Goal: Information Seeking & Learning: Learn about a topic

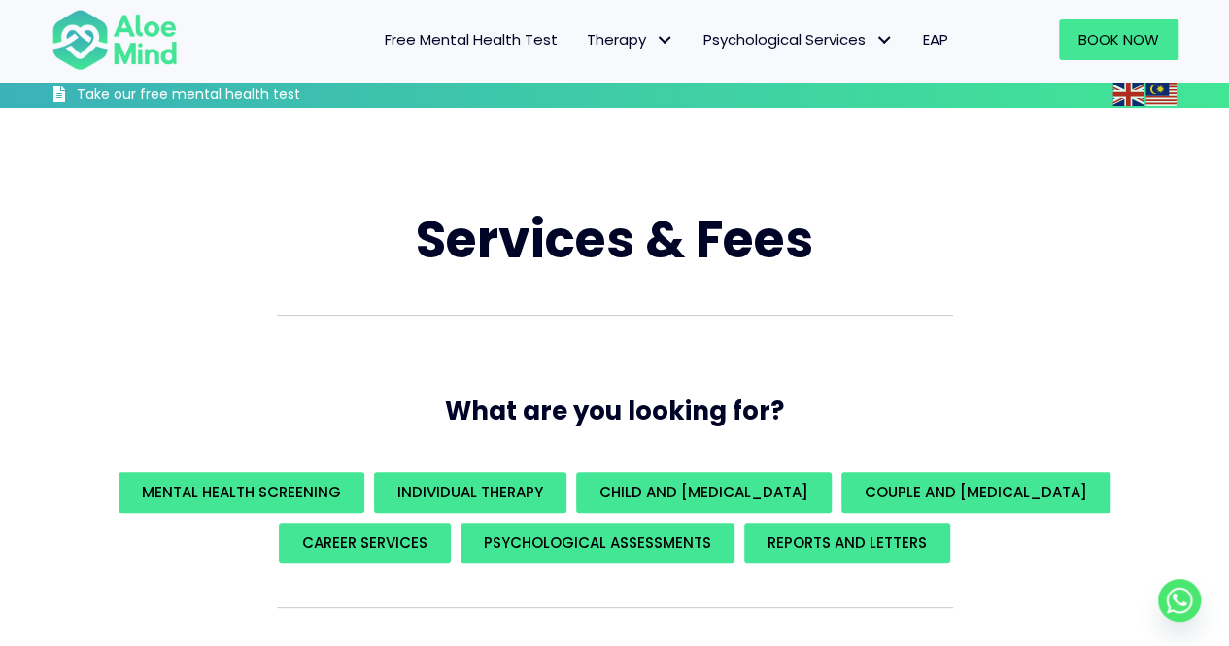
scroll to position [97, 0]
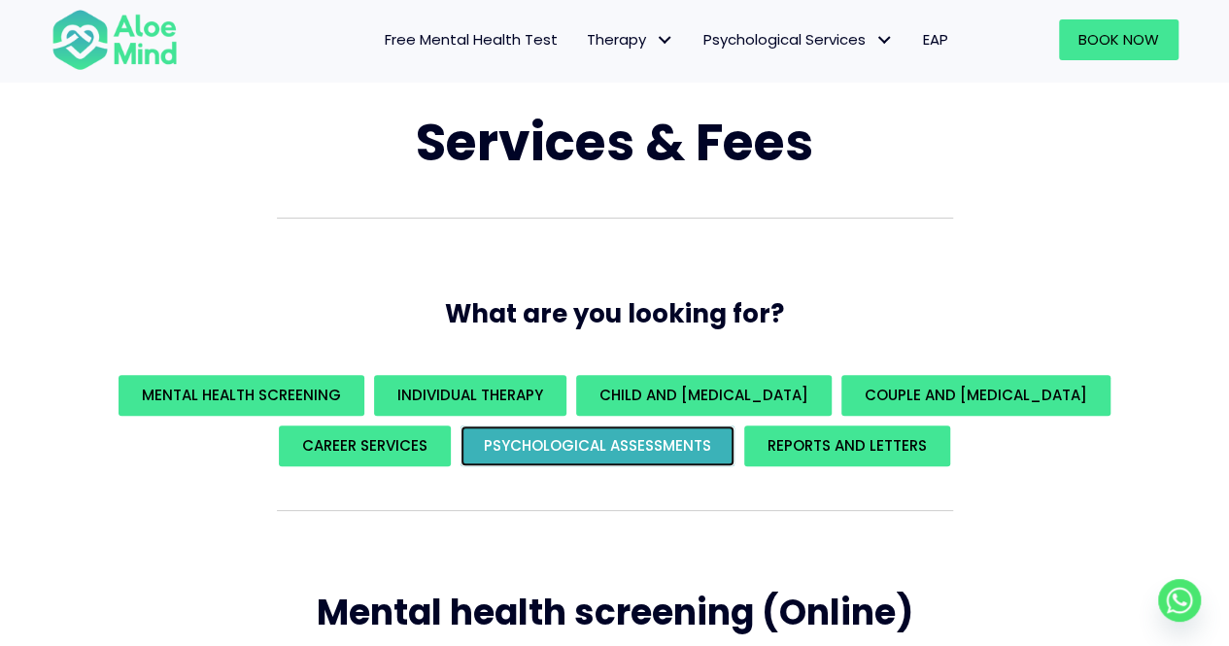
click at [581, 445] on span "Psychological assessments" at bounding box center [597, 445] width 227 height 20
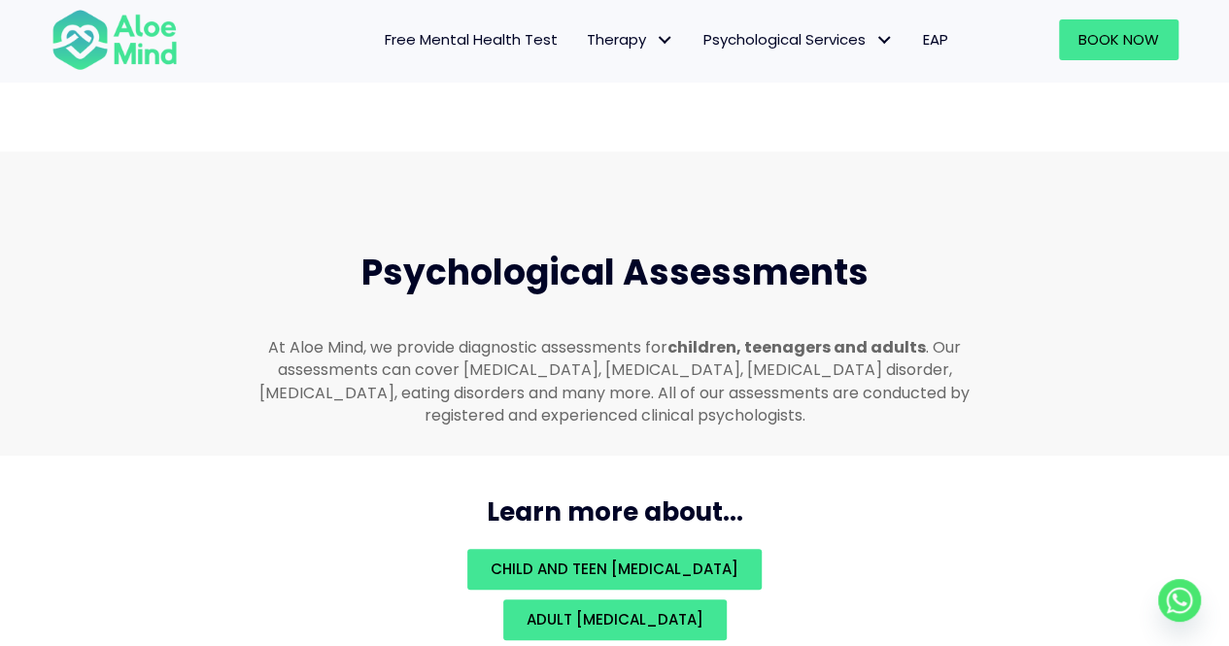
scroll to position [4122, 0]
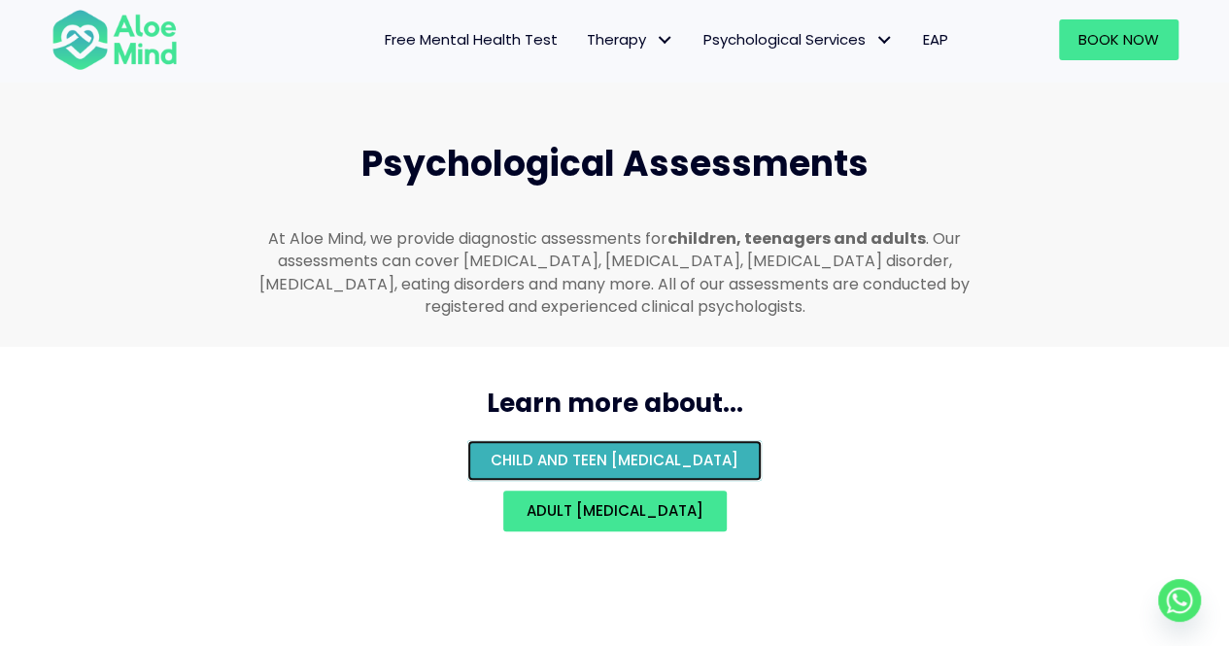
click at [738, 450] on span "Child and teen psychological assessment" at bounding box center [614, 460] width 248 height 20
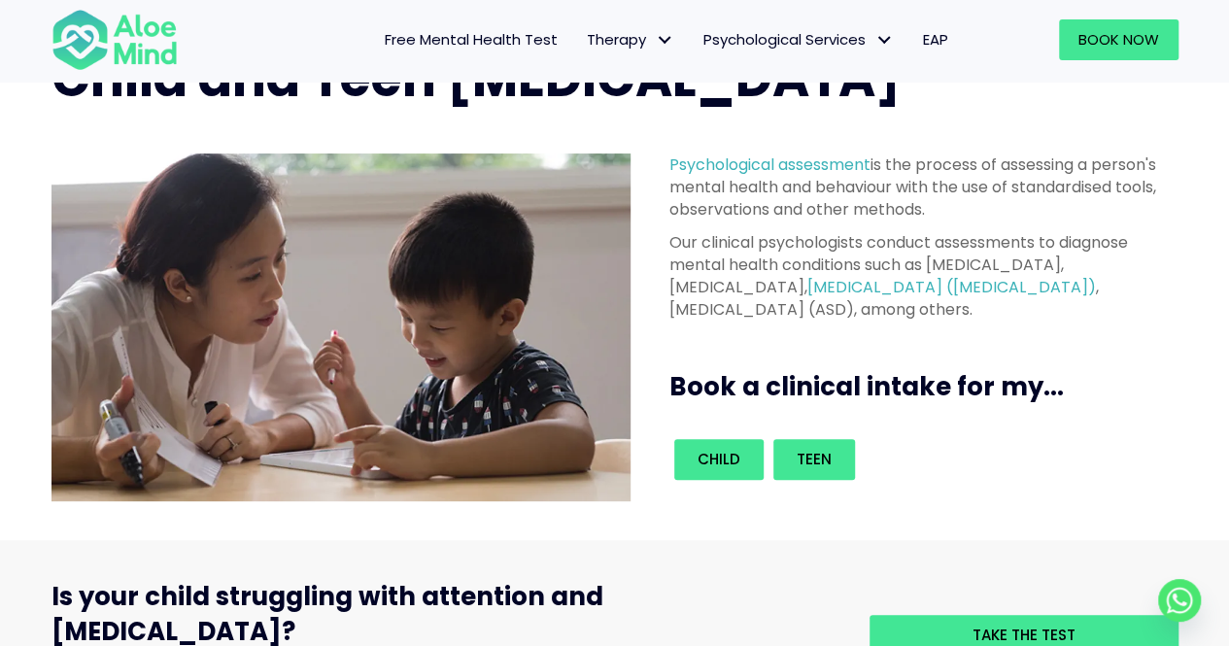
scroll to position [194, 0]
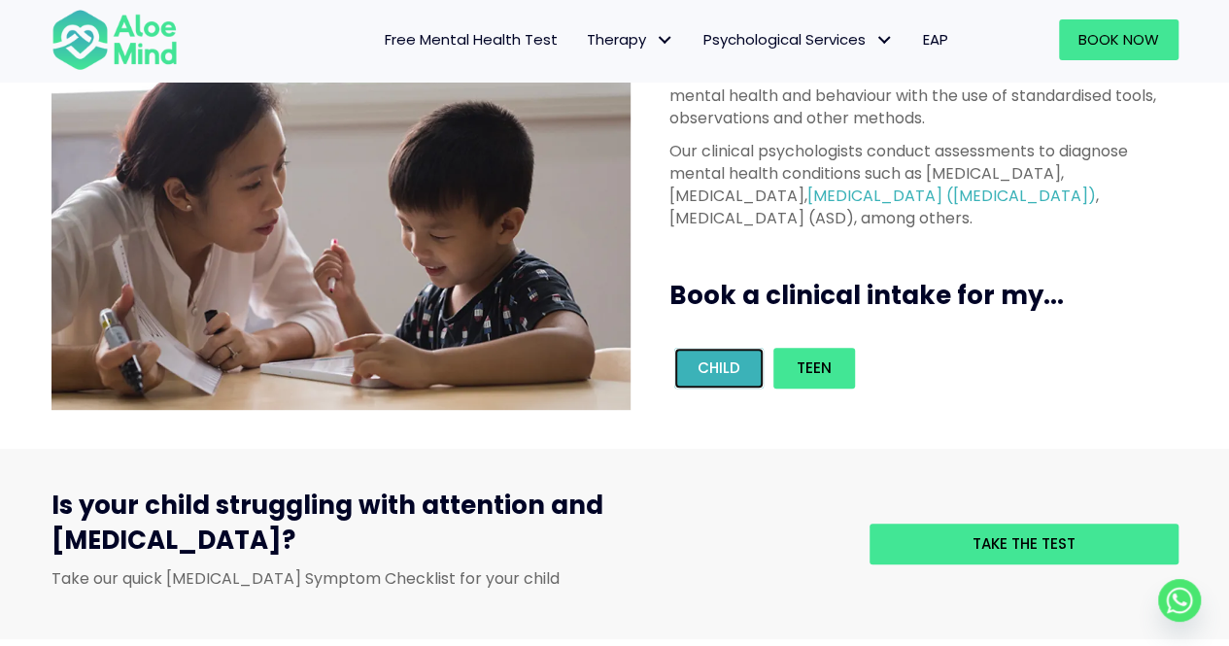
click at [750, 370] on link "Child" at bounding box center [718, 368] width 89 height 41
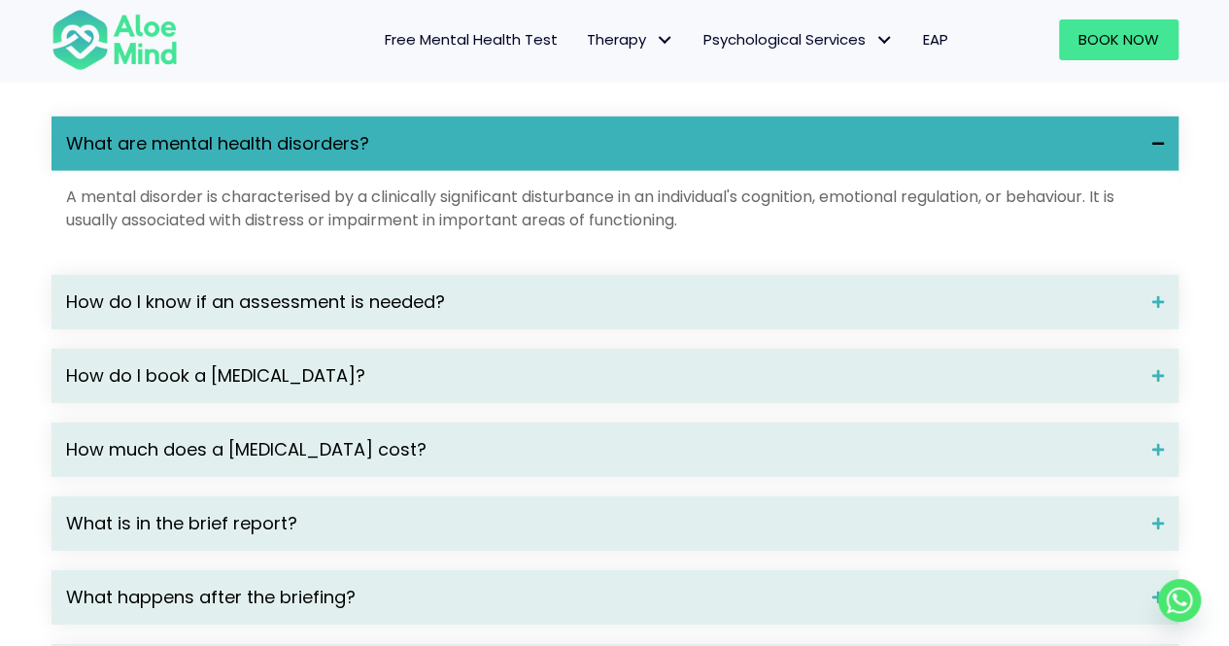
scroll to position [2816, 0]
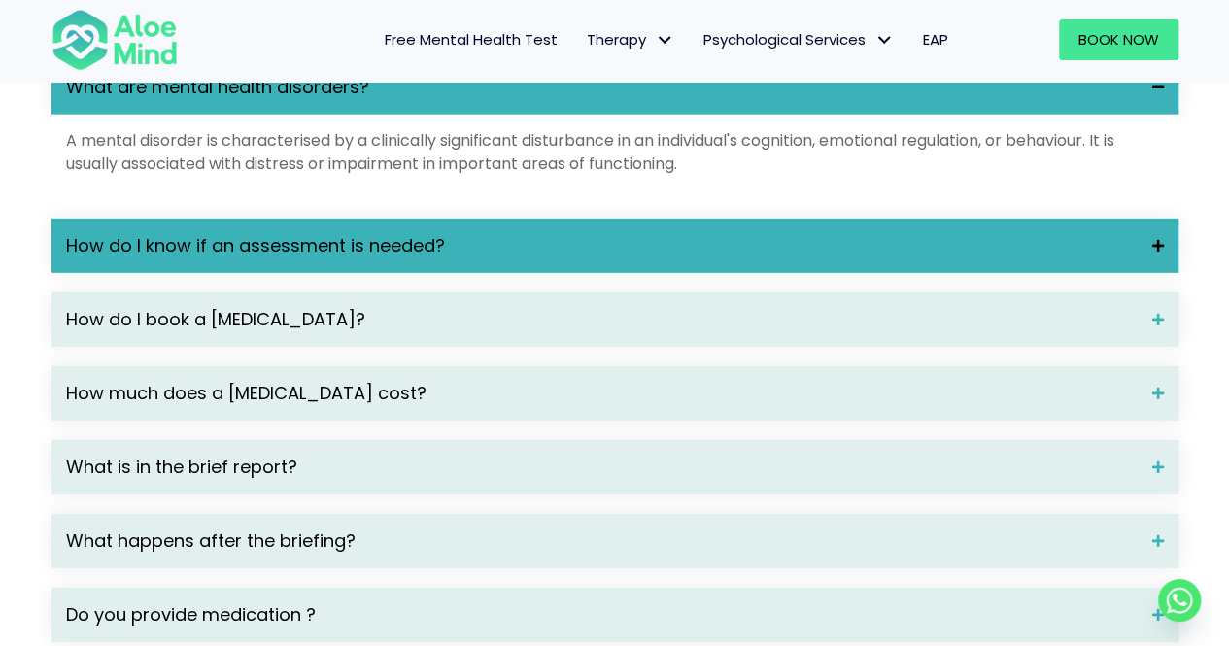
click at [377, 254] on div "How do I know if an assessment is needed?" at bounding box center [614, 246] width 1127 height 54
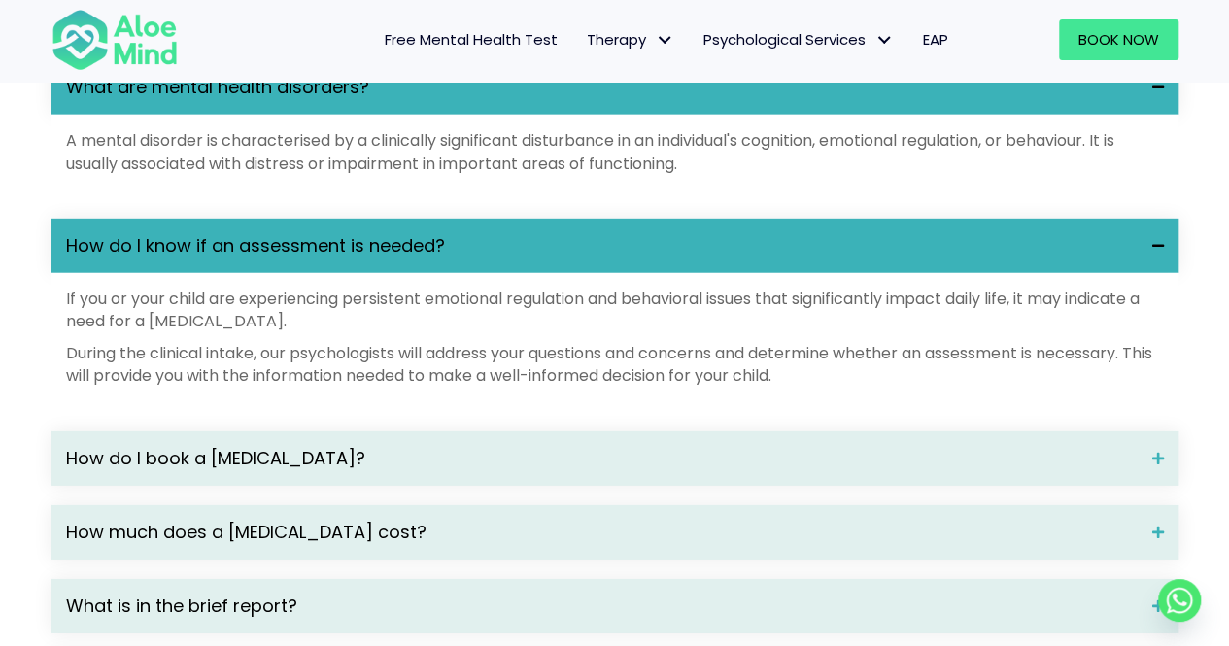
scroll to position [2913, 0]
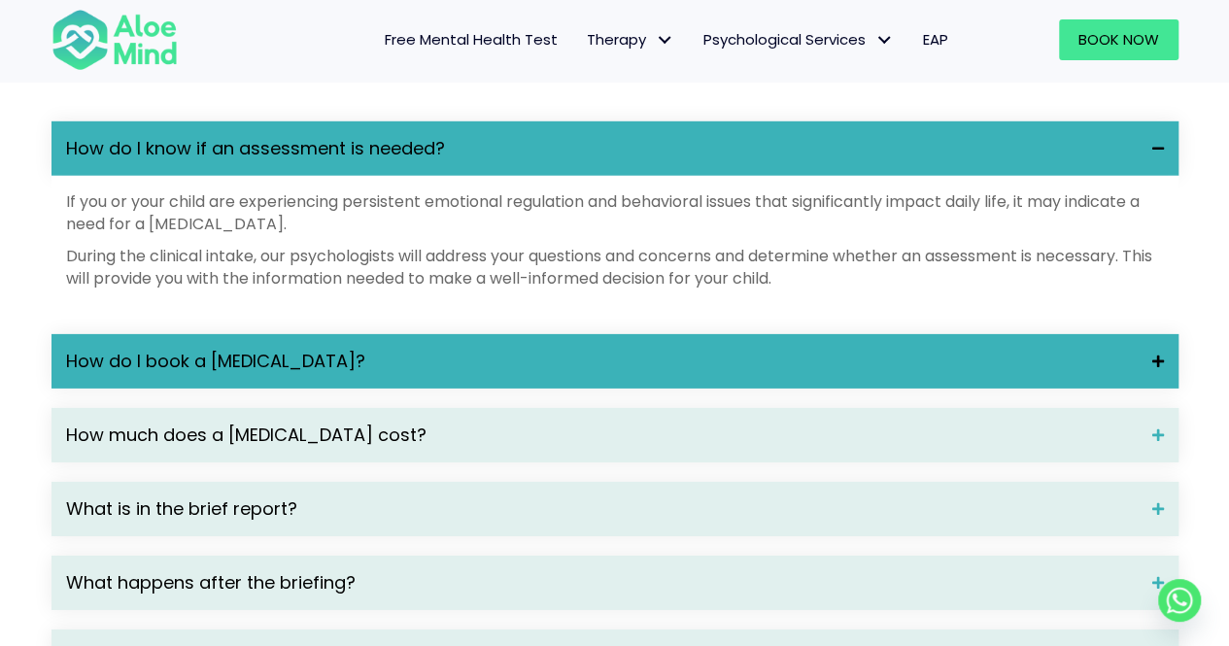
click at [420, 373] on div "How do I book a [MEDICAL_DATA]?" at bounding box center [614, 361] width 1127 height 54
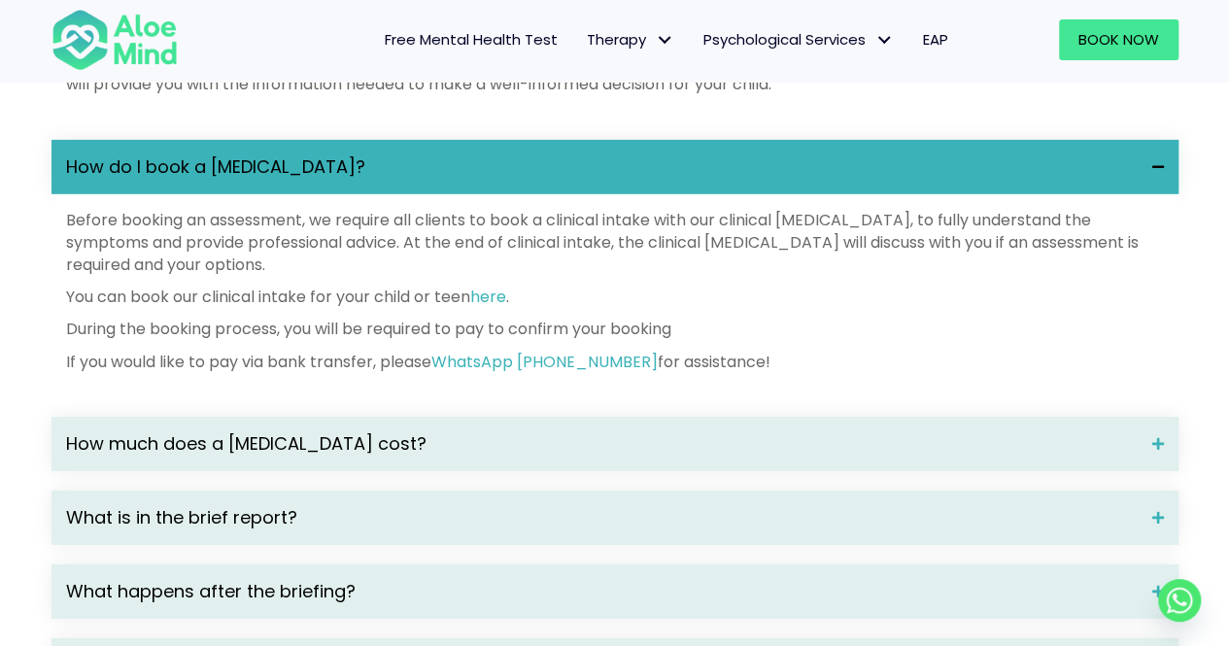
scroll to position [3205, 0]
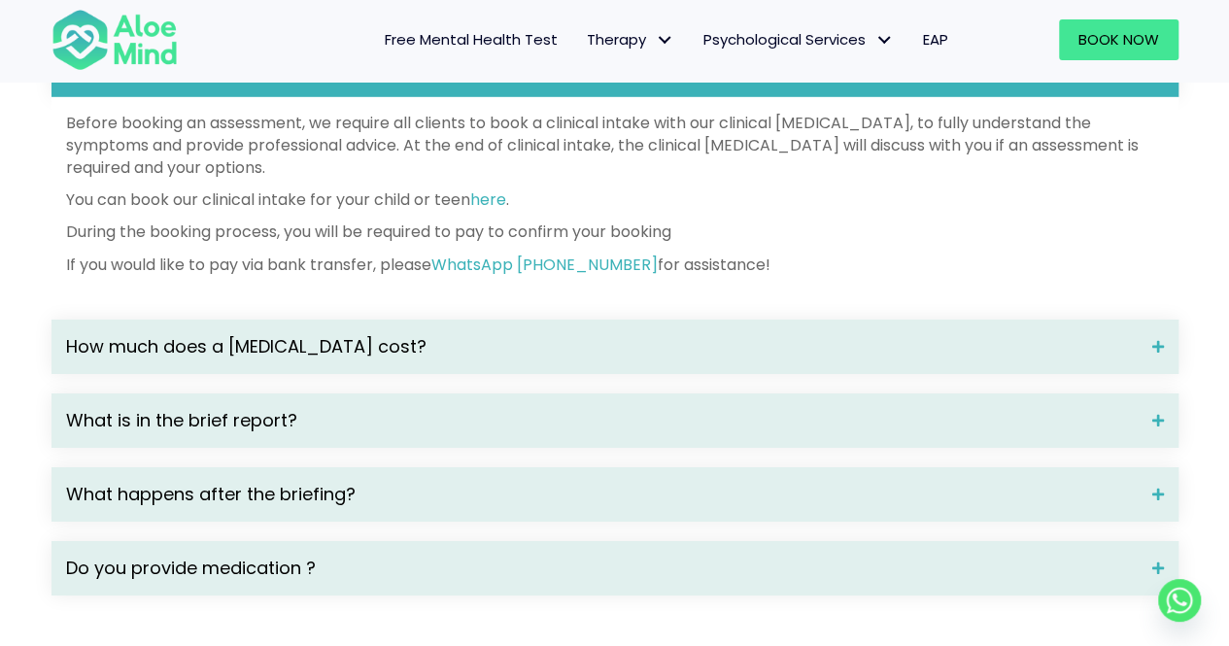
click at [433, 341] on span "How much does a [MEDICAL_DATA] cost?" at bounding box center [601, 346] width 1071 height 25
